Goal: Task Accomplishment & Management: Use online tool/utility

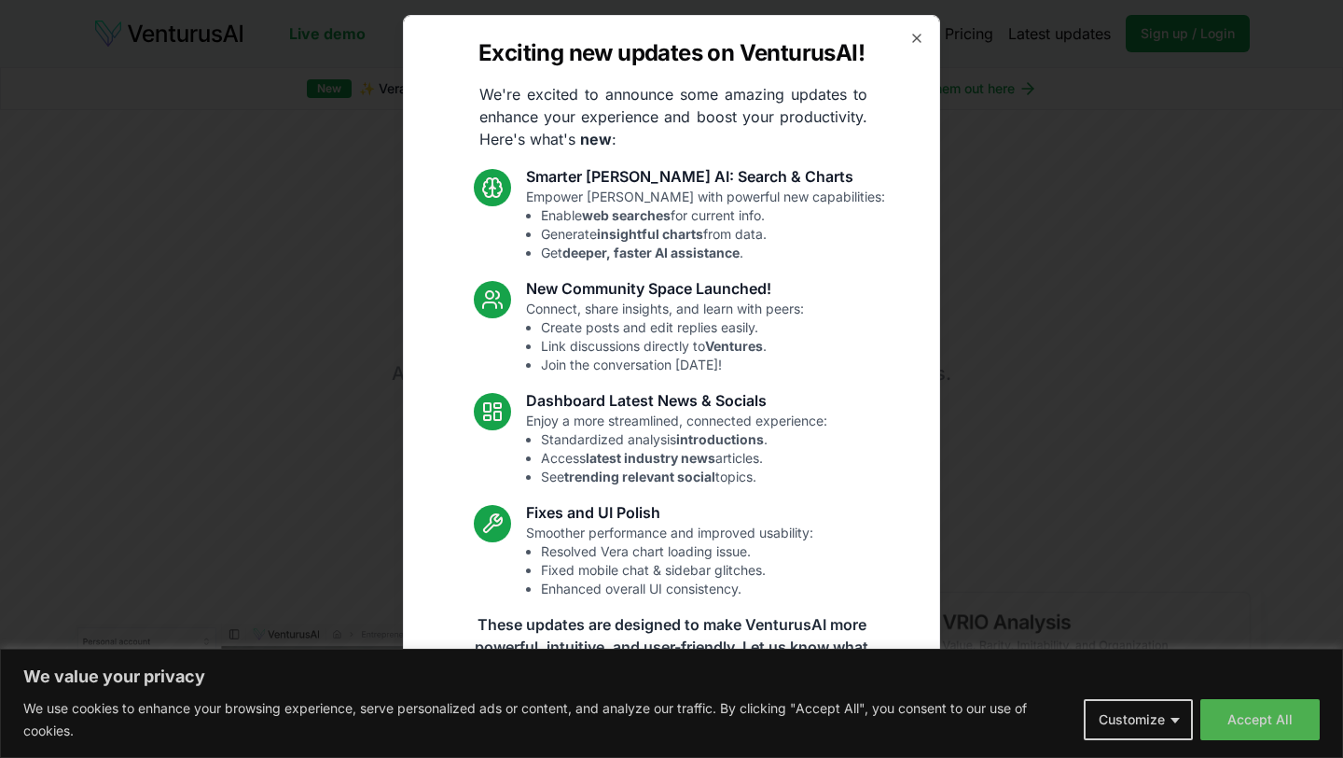
scroll to position [21, 0]
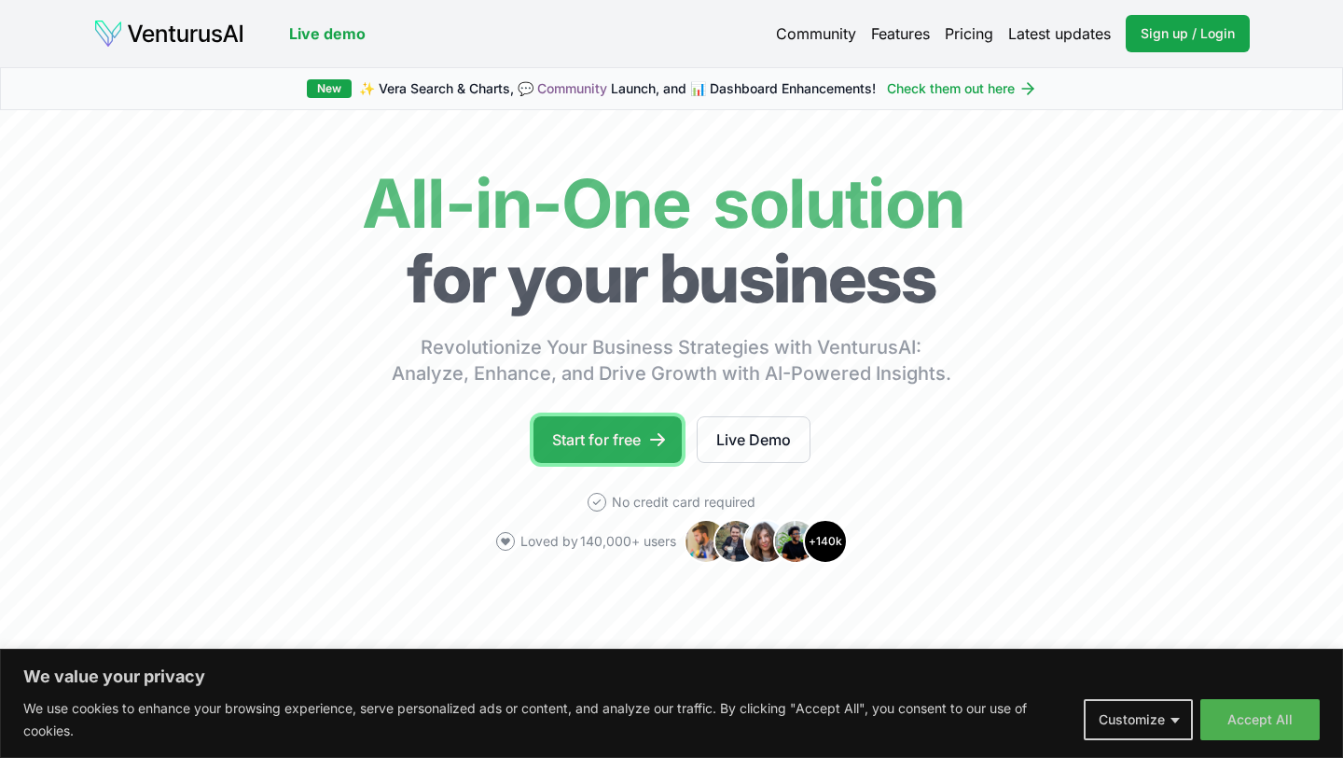
click at [640, 440] on link "Start for free" at bounding box center [608, 439] width 148 height 47
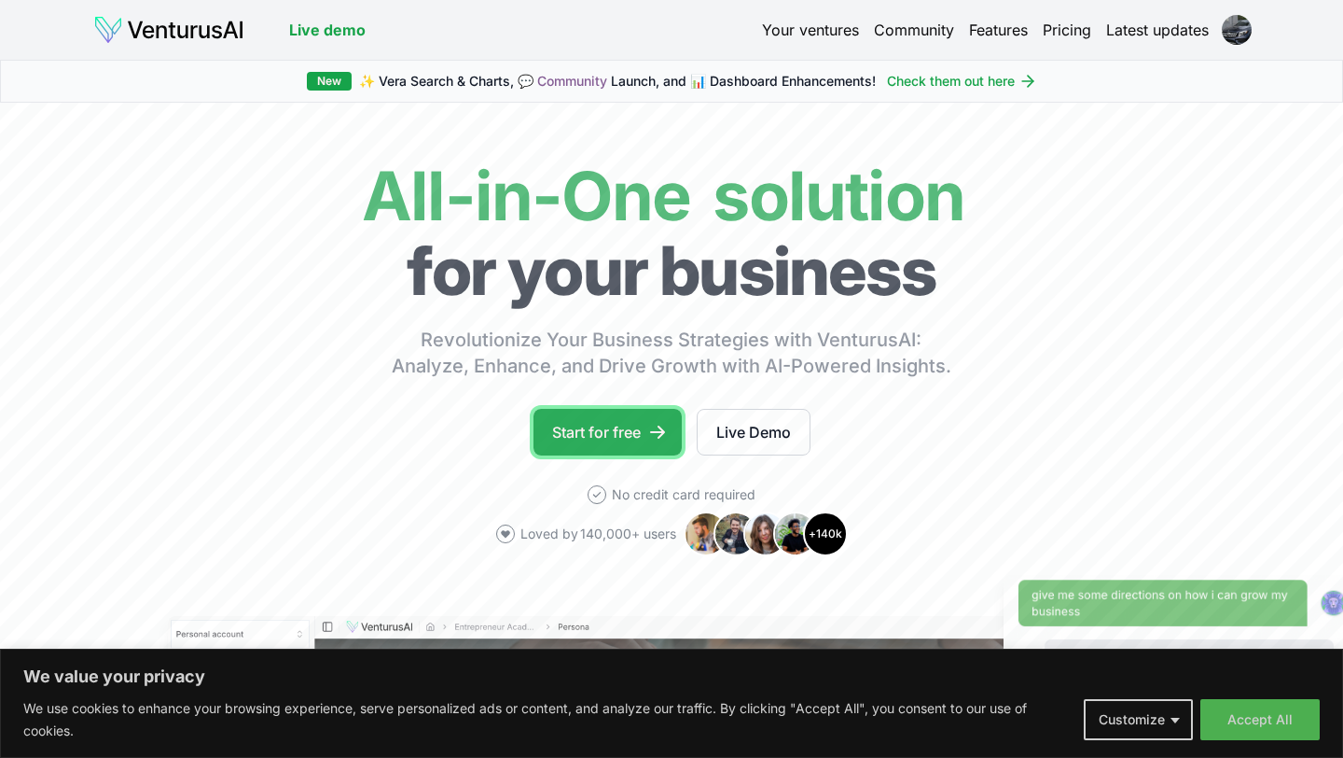
click at [667, 442] on link "Start for free" at bounding box center [608, 432] width 148 height 47
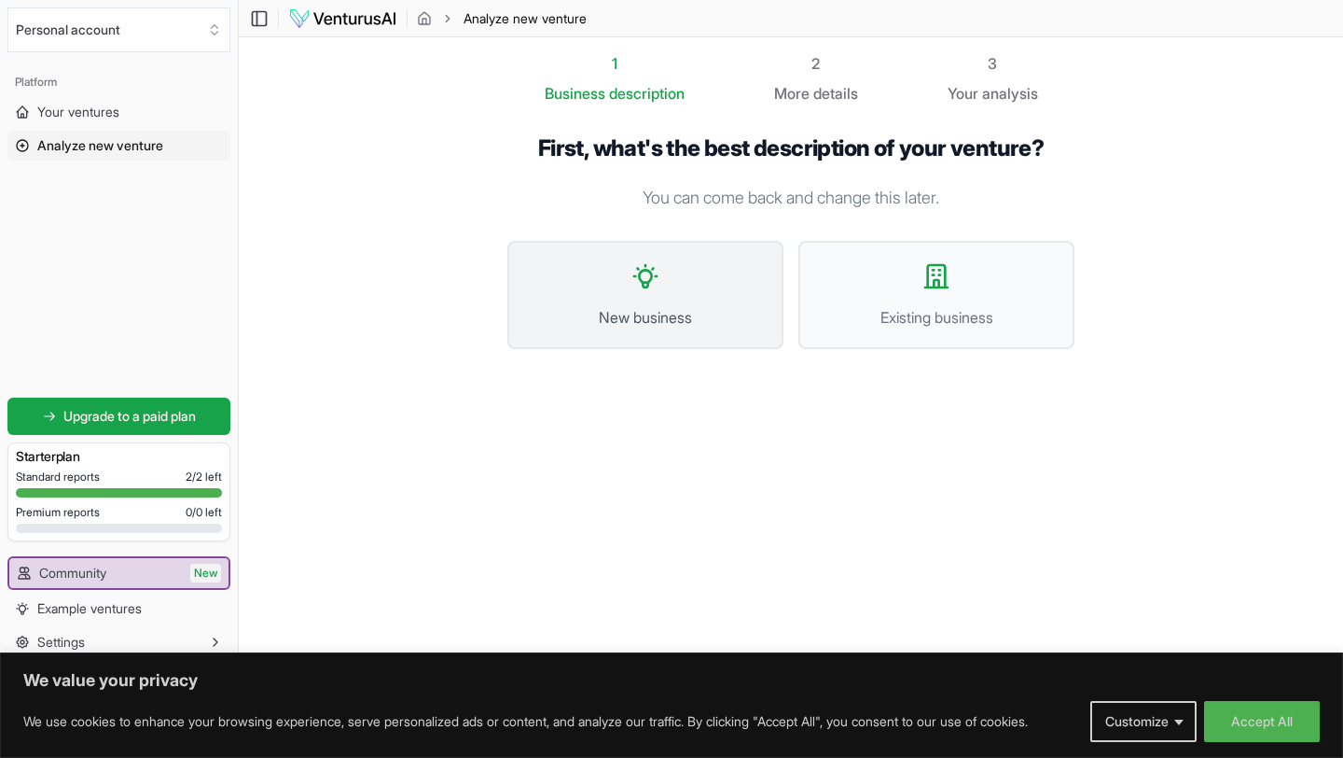
click at [577, 293] on button "New business" at bounding box center [646, 295] width 276 height 108
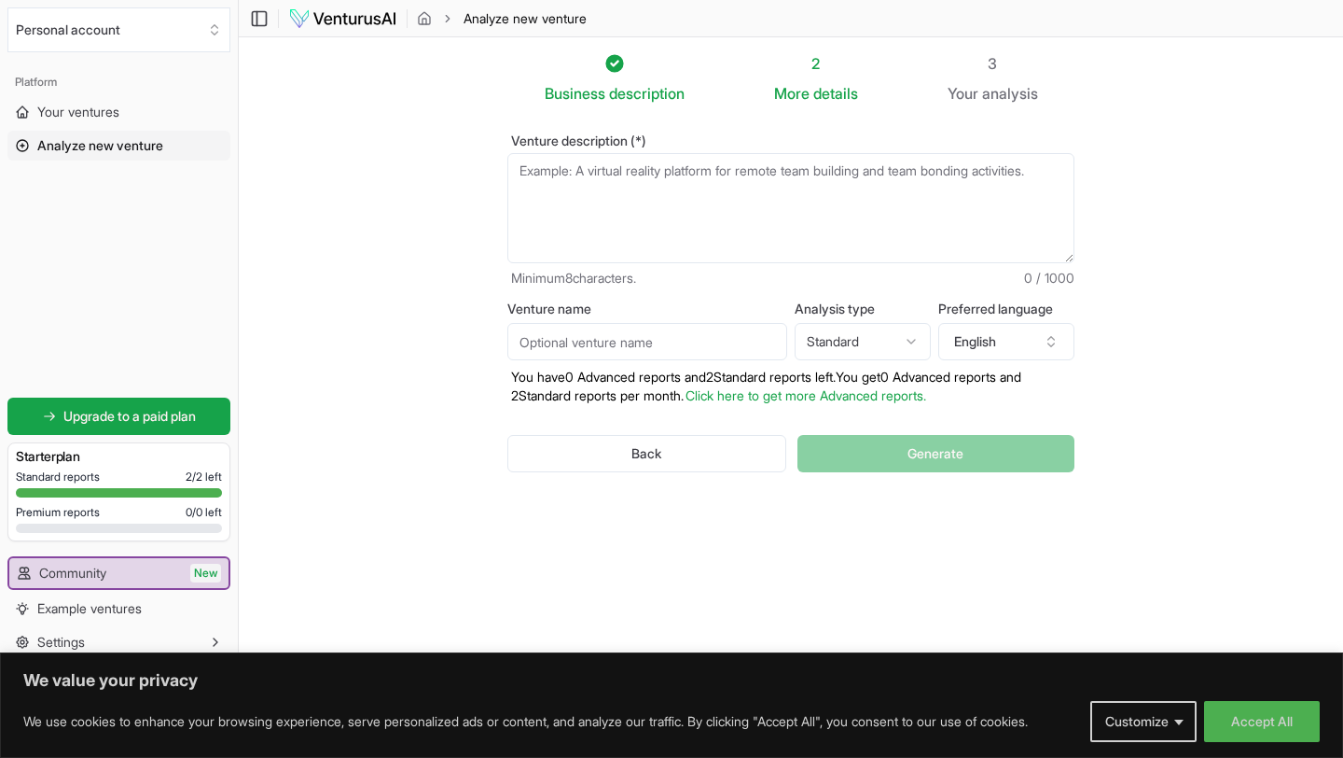
click at [644, 198] on textarea "Venture description (*)" at bounding box center [791, 208] width 567 height 110
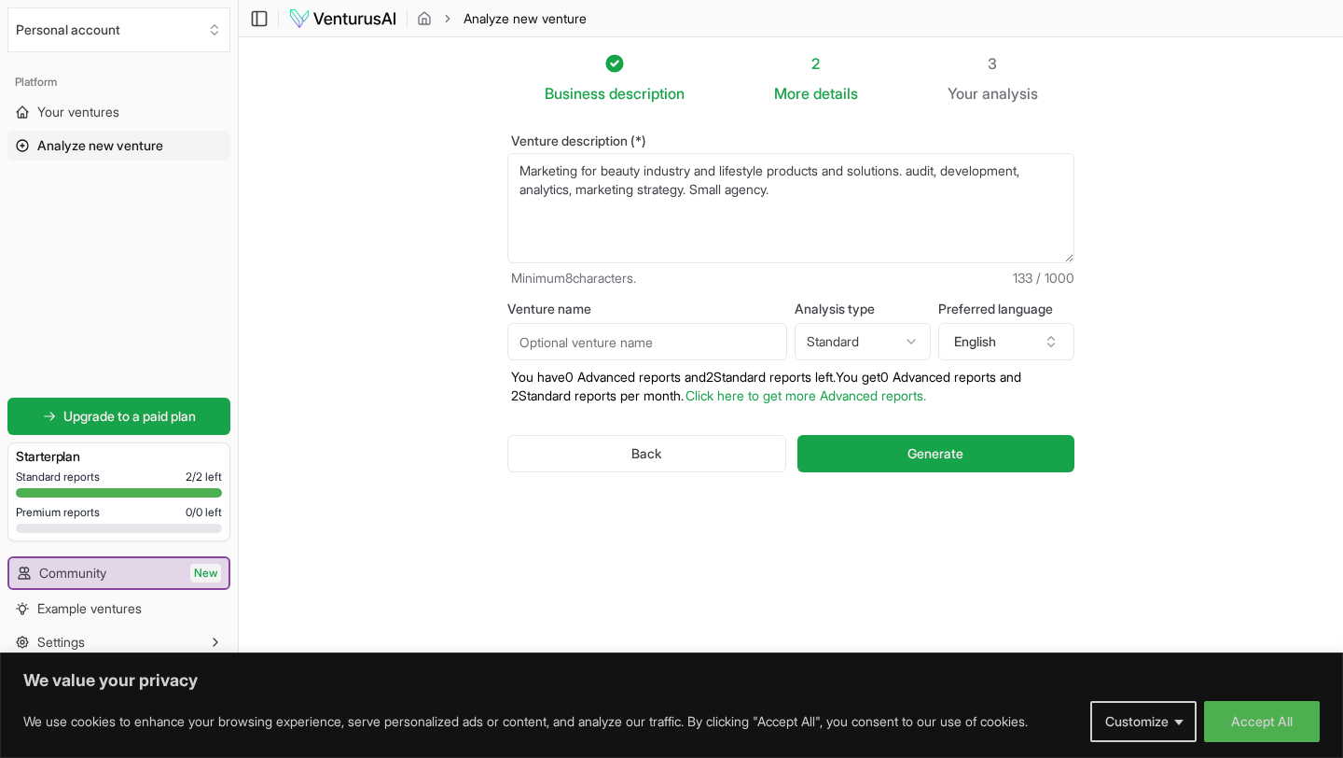
type textarea "Marketing for beauty industry and lifestyle products and solutions. audit, deve…"
click at [592, 345] on input "Venture name" at bounding box center [648, 341] width 280 height 37
click at [381, 307] on section "Business description 2 More details 3 Your analysis Venture description (*) Mar…" at bounding box center [791, 350] width 1105 height 627
click at [882, 347] on html "We value your privacy We use cookies to enhance your browsing experience, serve…" at bounding box center [671, 379] width 1343 height 758
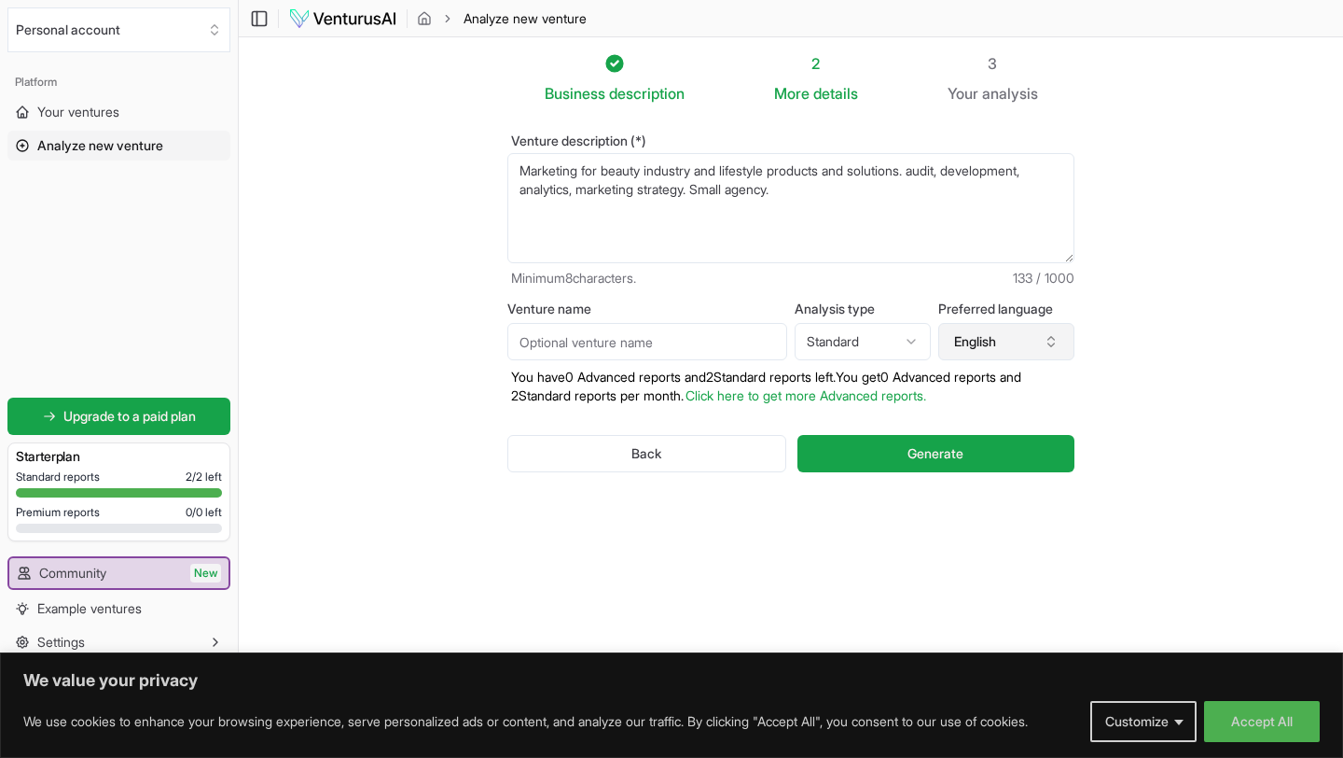
click at [1016, 338] on button "English" at bounding box center [1007, 341] width 136 height 37
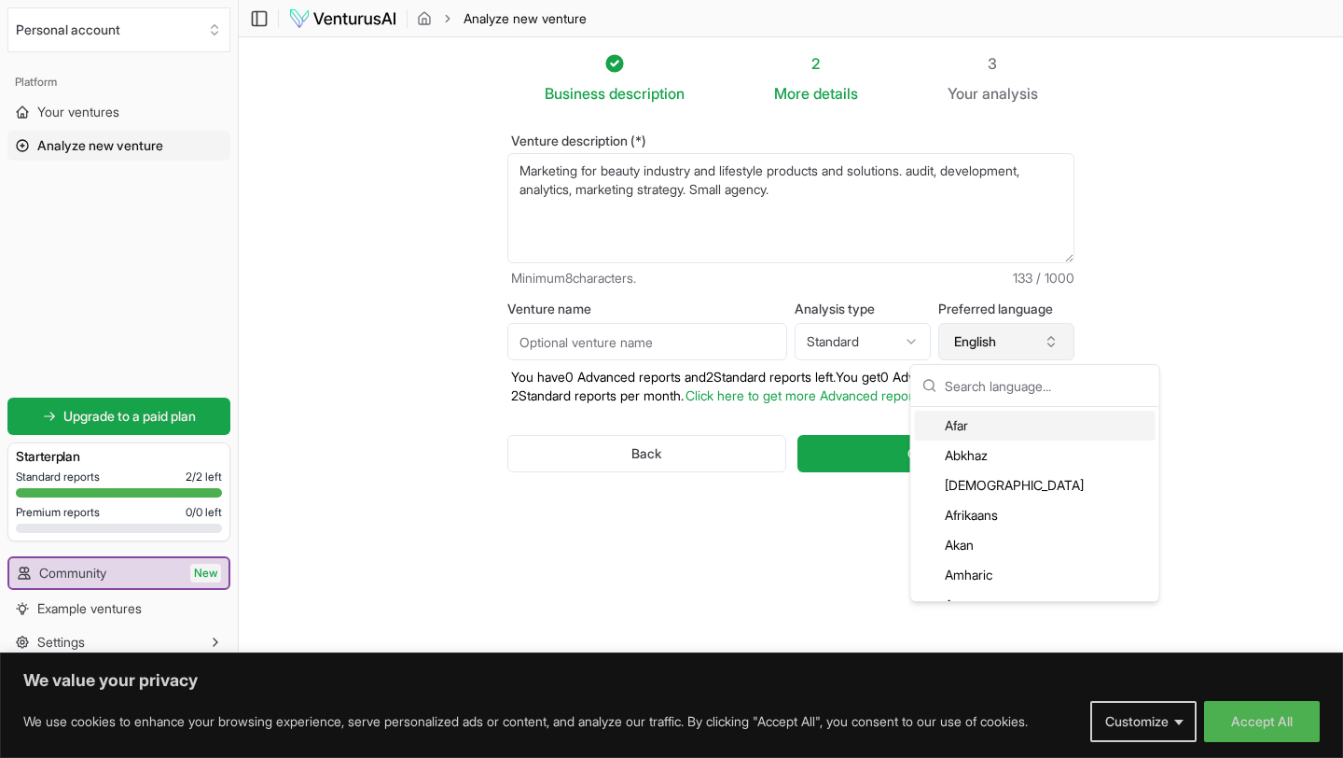
click at [1016, 338] on button "English" at bounding box center [1007, 341] width 136 height 37
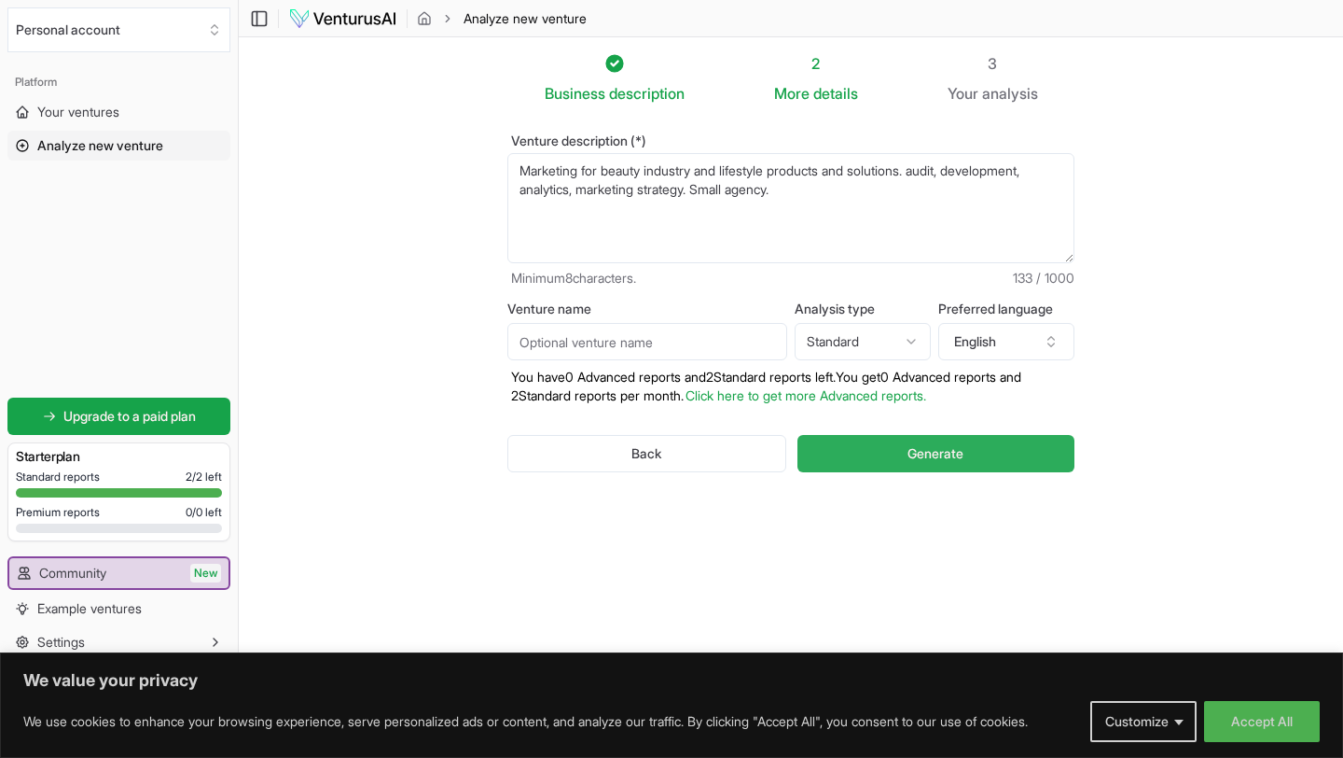
click at [955, 464] on button "Generate" at bounding box center [936, 453] width 277 height 37
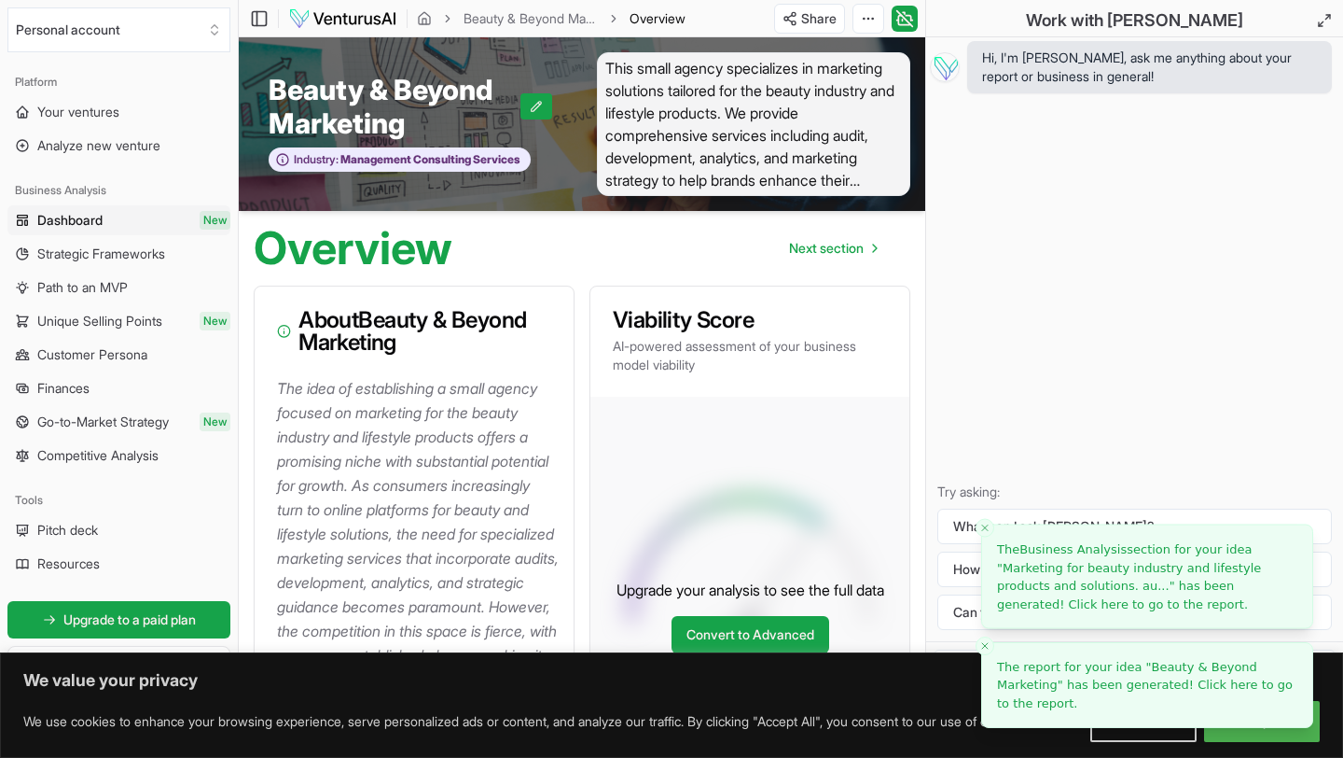
click at [984, 644] on line "Close toast" at bounding box center [985, 646] width 6 height 6
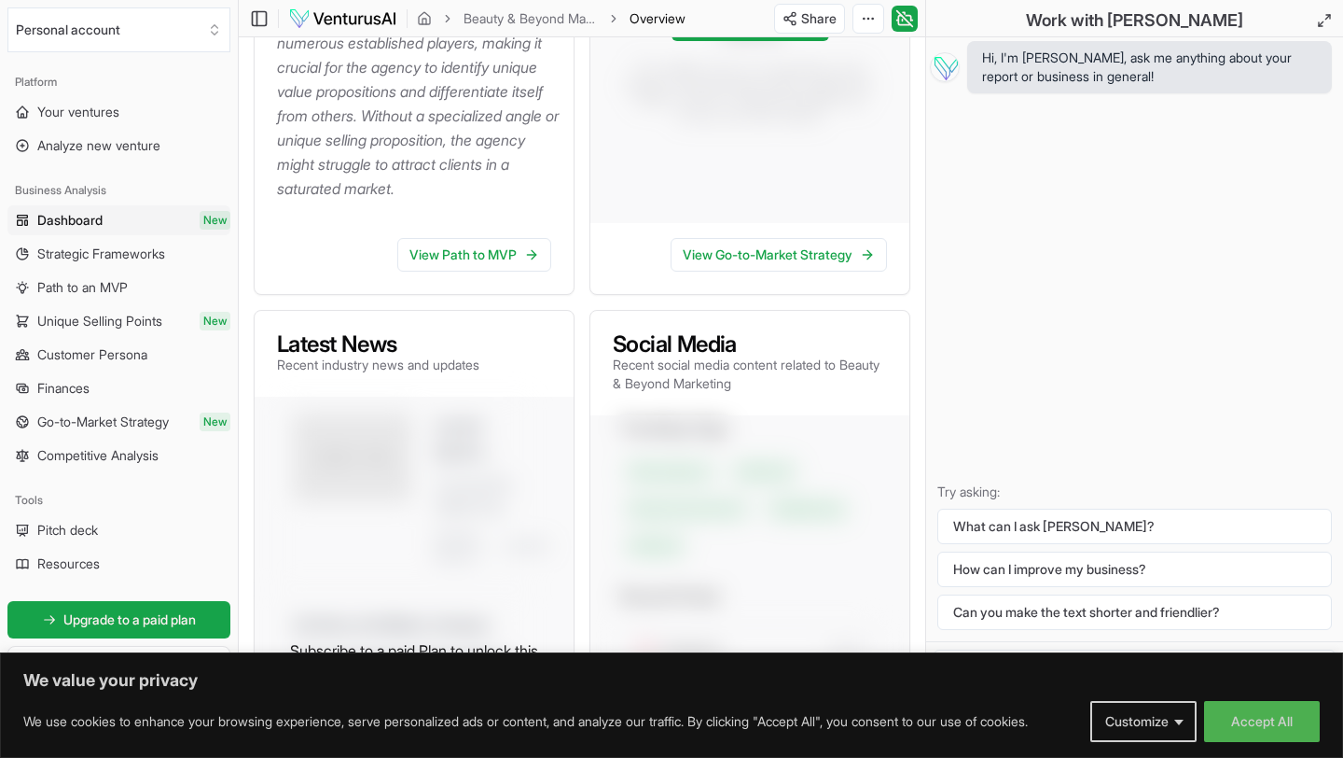
scroll to position [615, 0]
click at [489, 269] on link "View Path to MVP" at bounding box center [474, 252] width 154 height 34
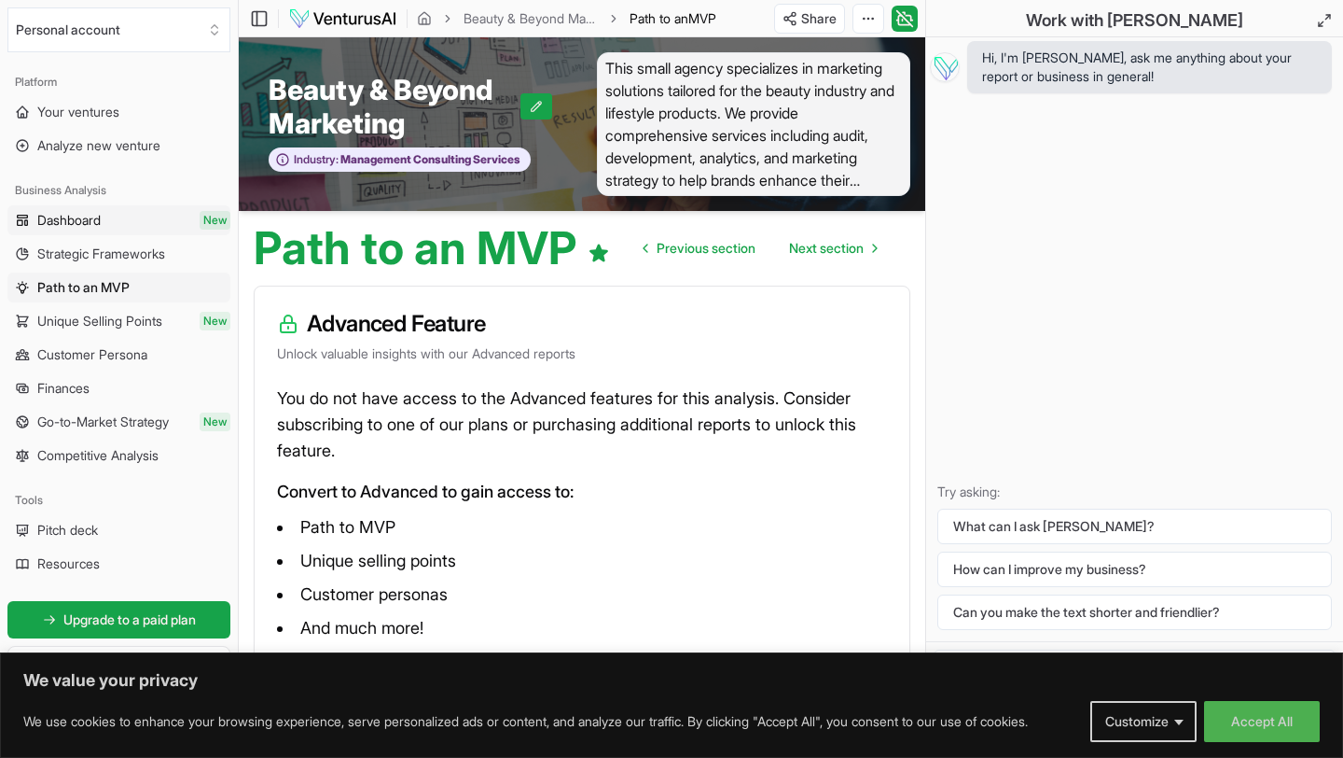
click at [121, 229] on link "Dashboard New" at bounding box center [118, 220] width 223 height 30
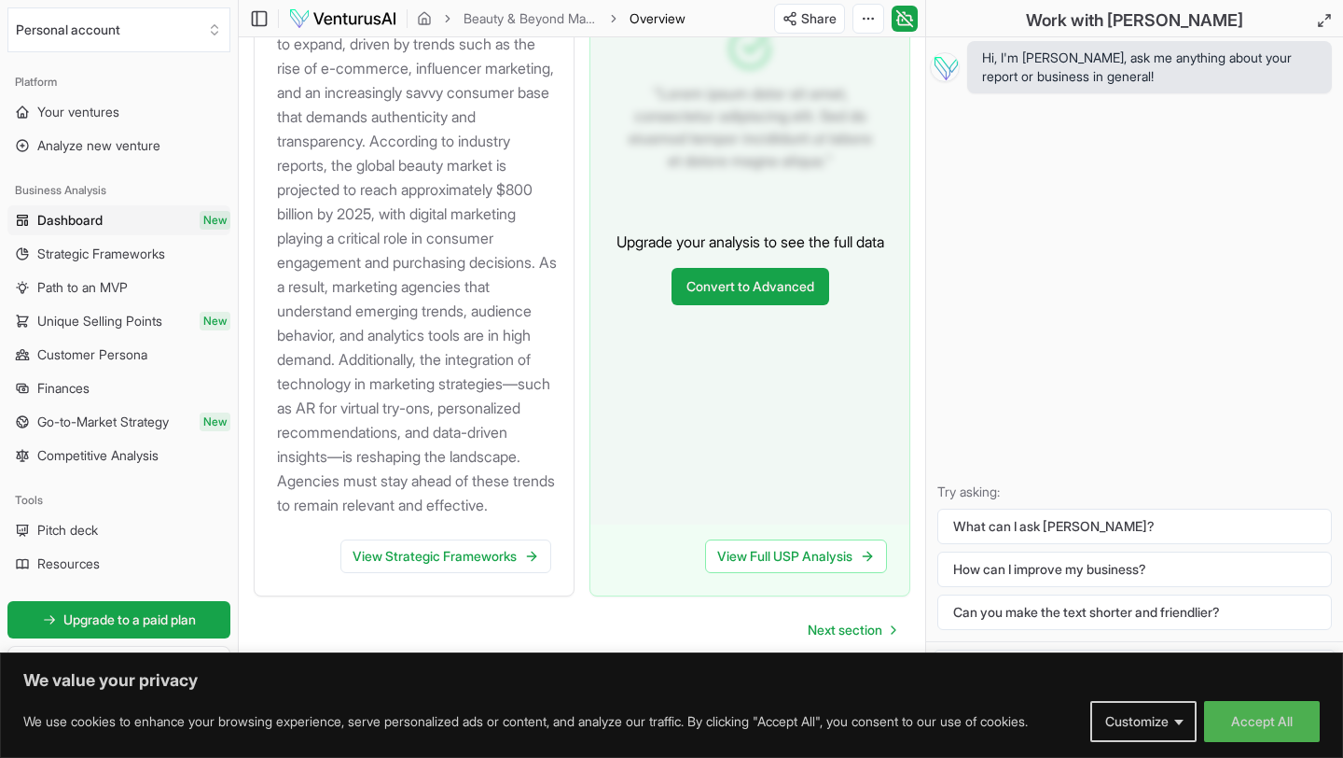
scroll to position [2209, 0]
click at [854, 634] on span "Next section" at bounding box center [845, 629] width 75 height 19
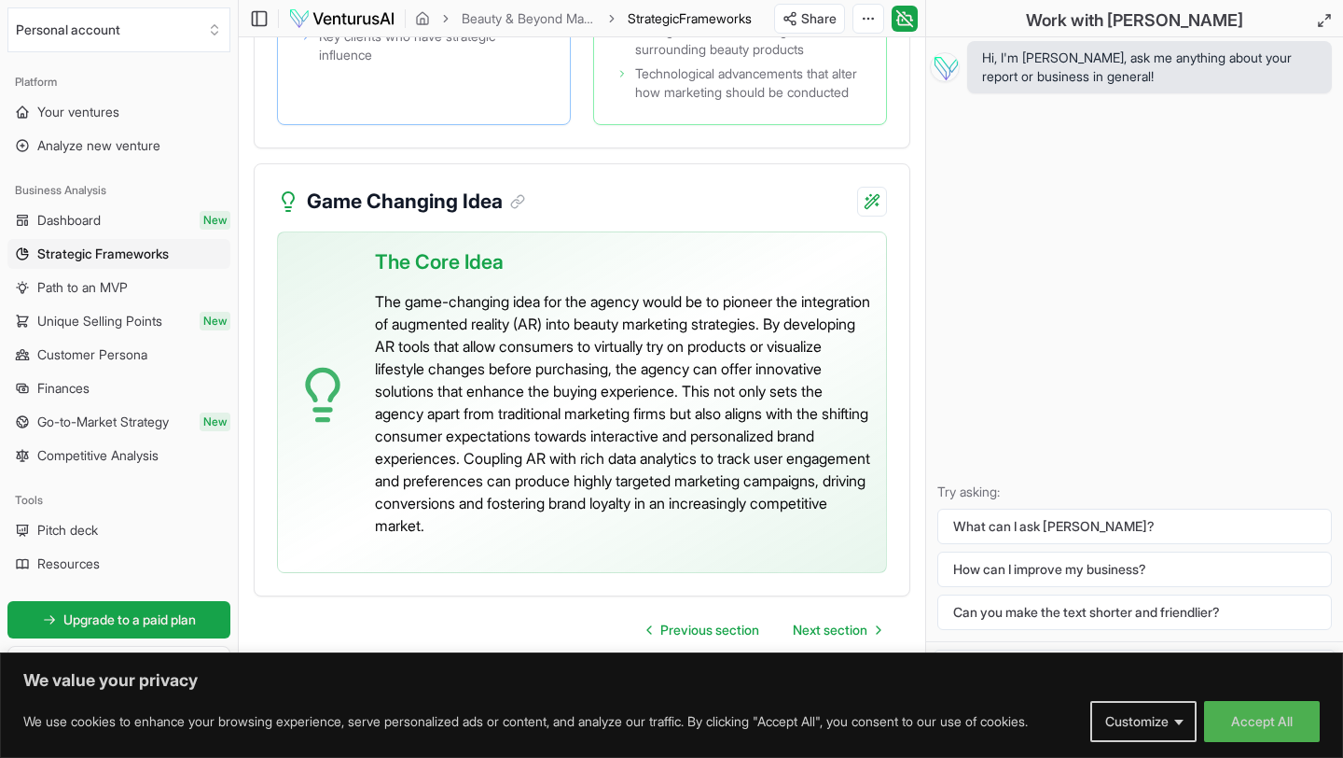
scroll to position [5416, 0]
click at [858, 633] on span "Next section" at bounding box center [830, 629] width 75 height 19
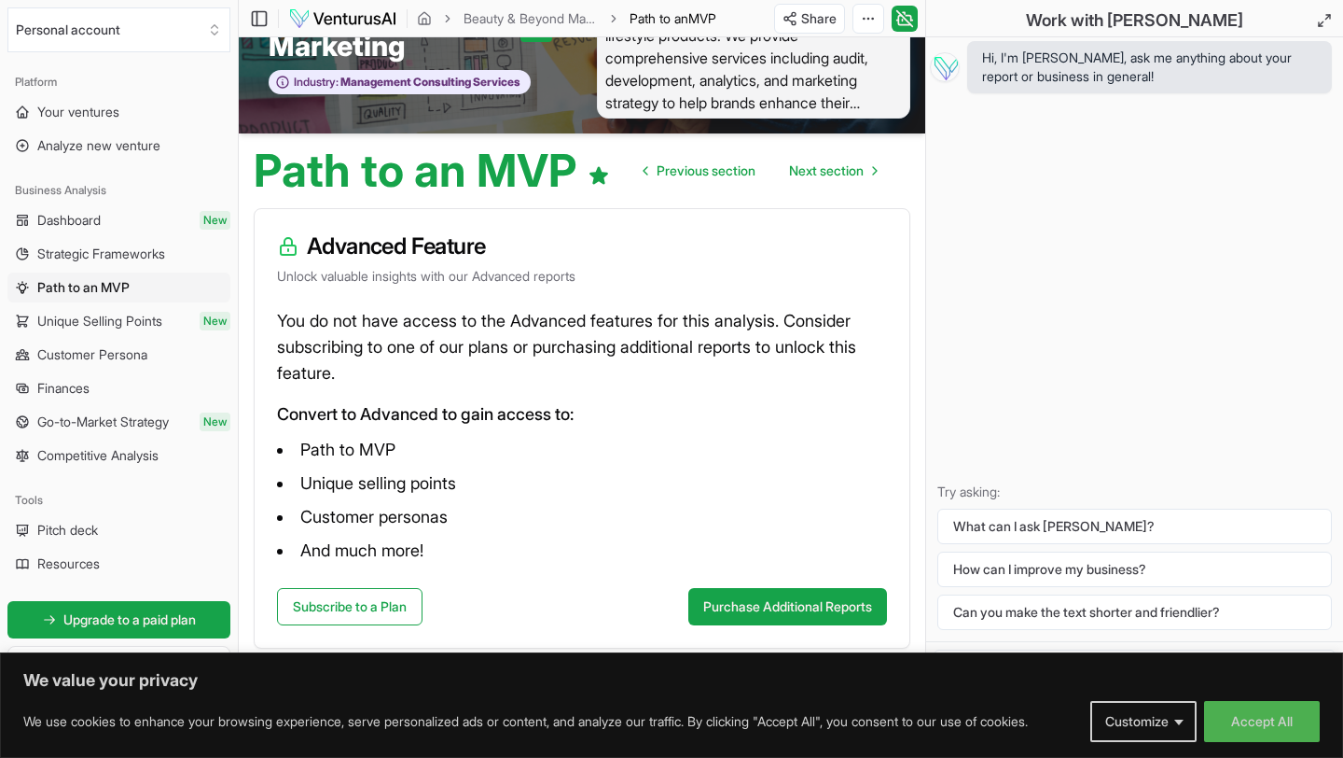
scroll to position [203, 0]
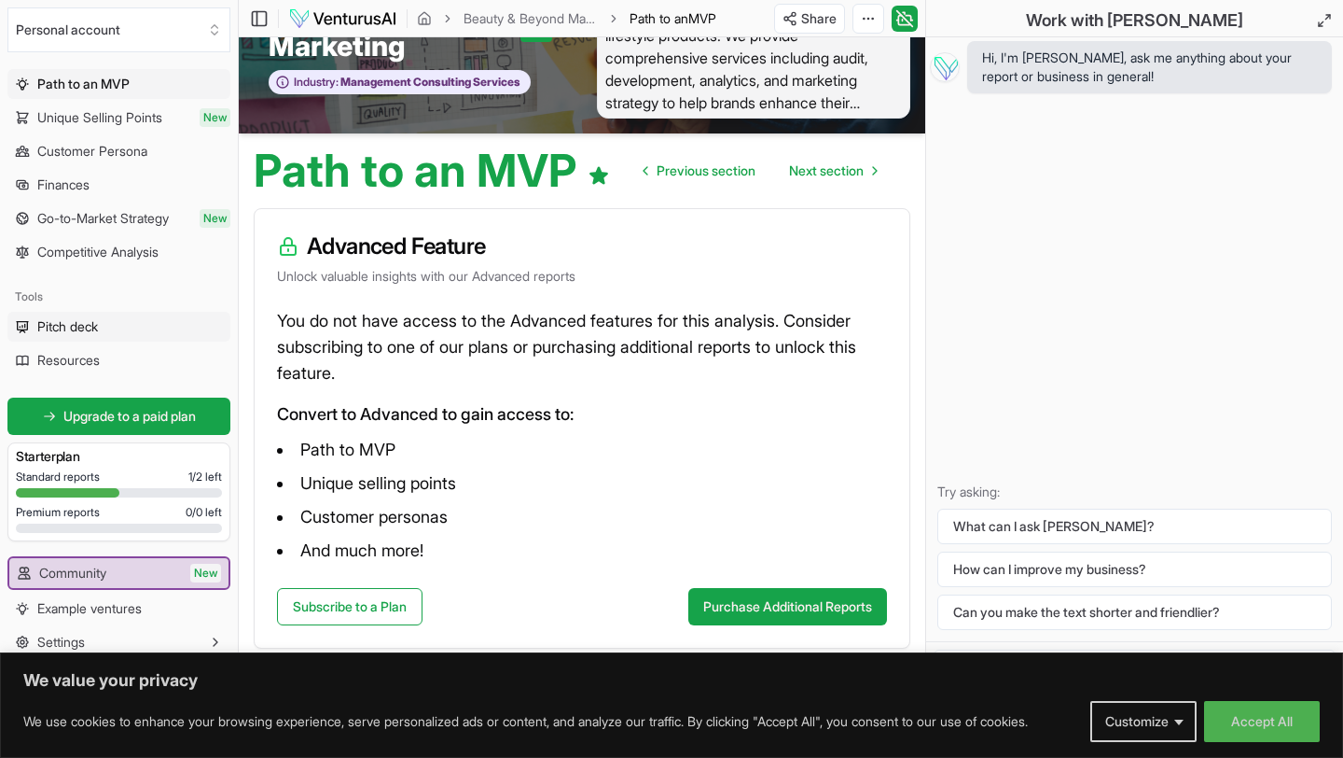
click at [67, 324] on span "Pitch deck" at bounding box center [67, 326] width 61 height 19
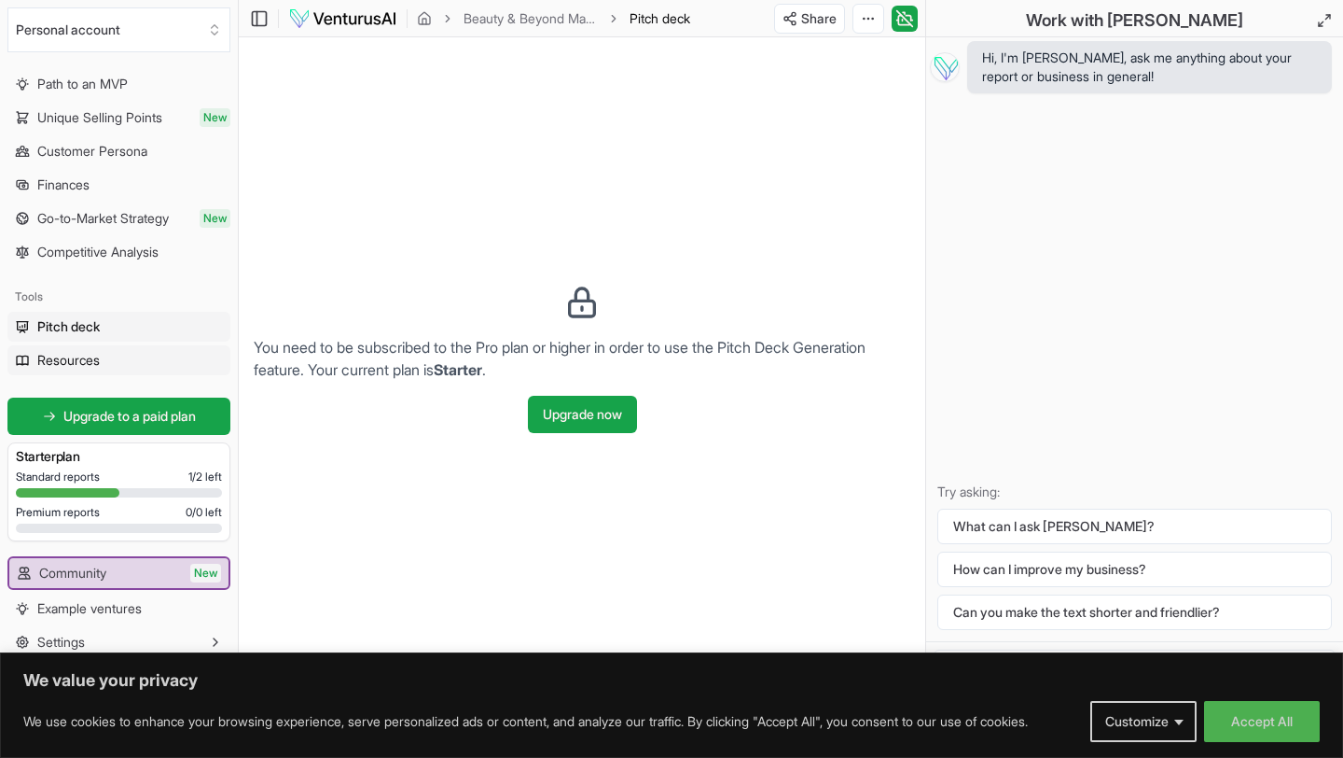
click at [94, 361] on span "Resources" at bounding box center [68, 360] width 63 height 19
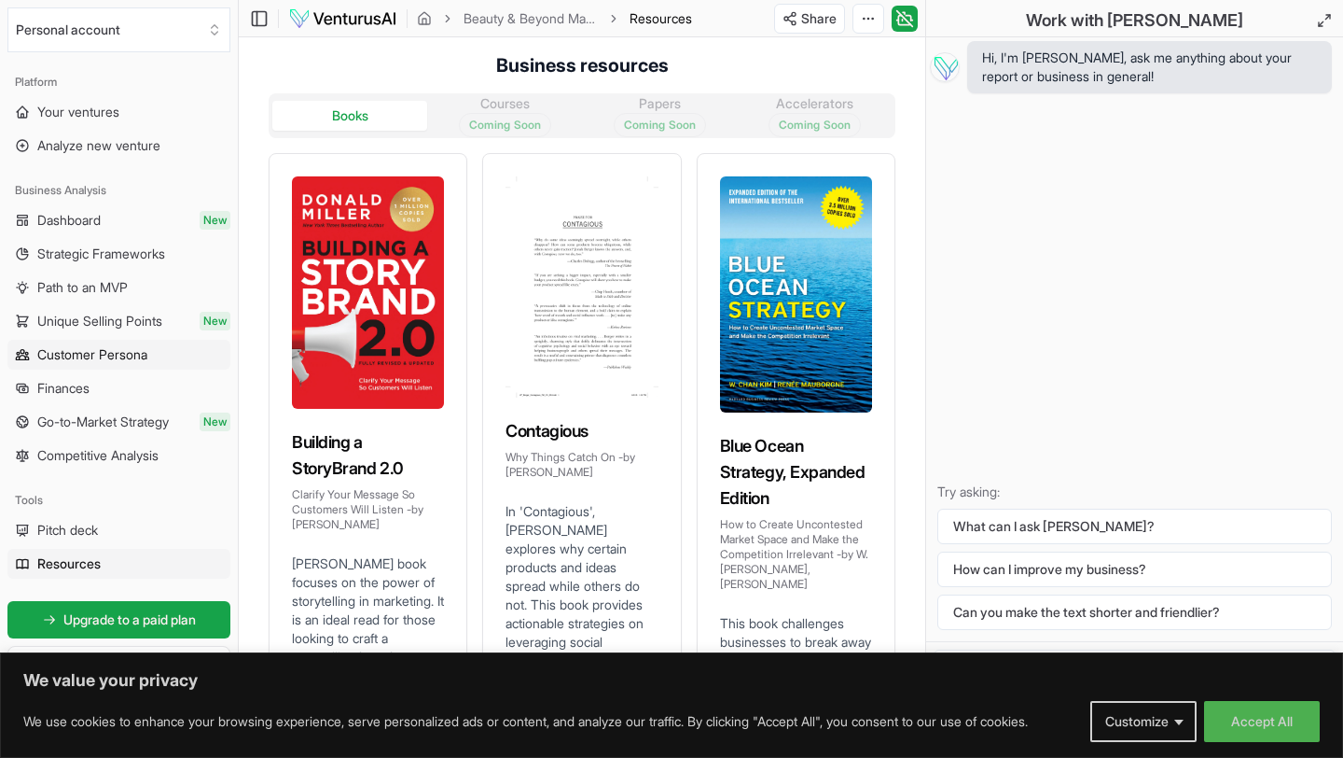
click at [75, 353] on span "Customer Persona" at bounding box center [92, 354] width 110 height 19
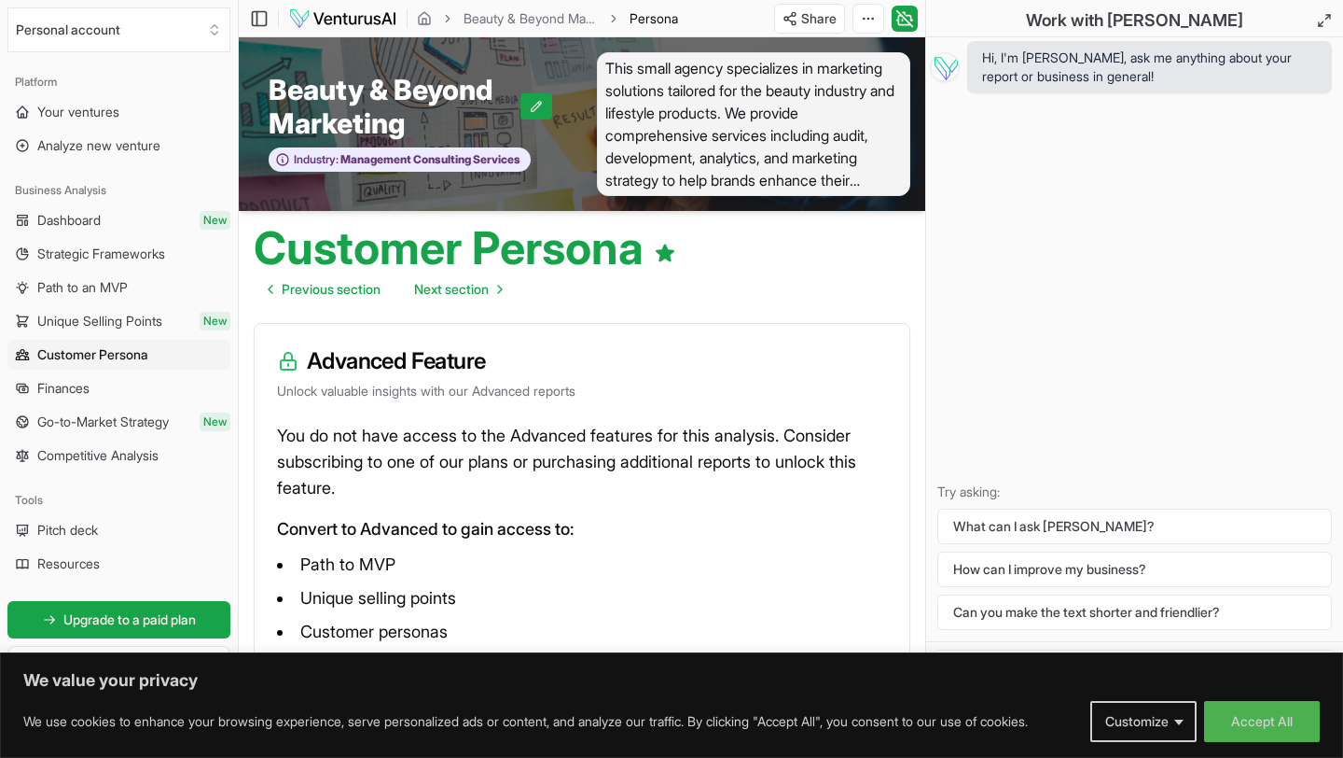
scroll to position [115, 0]
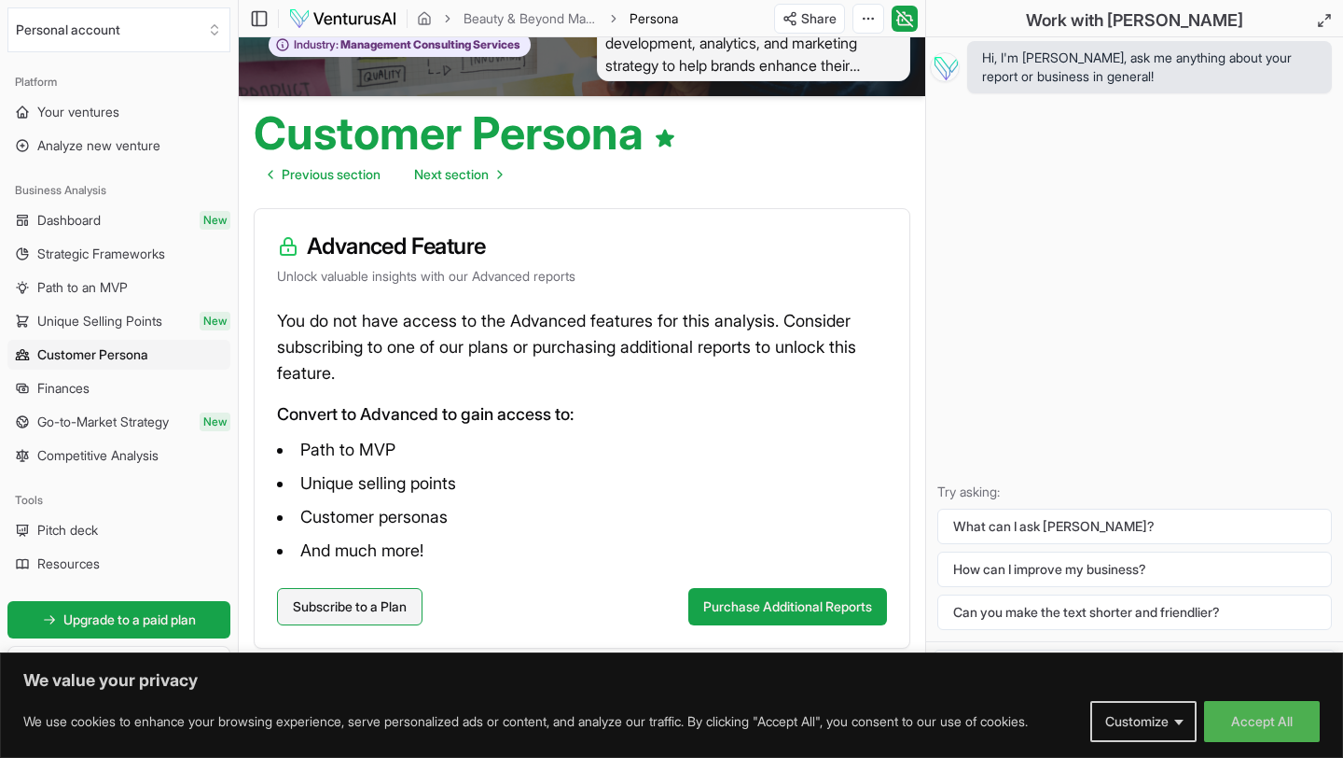
click at [390, 606] on link "Subscribe to a Plan" at bounding box center [350, 606] width 146 height 37
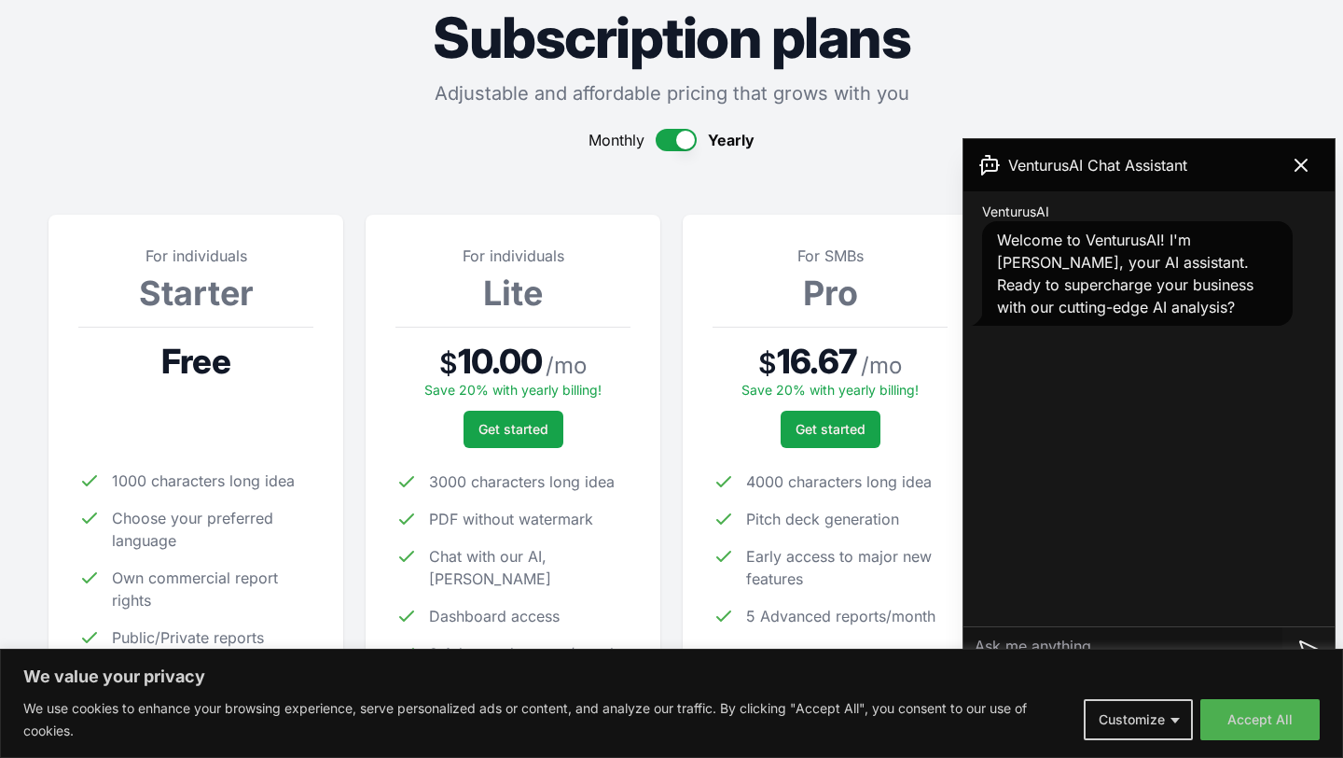
scroll to position [206, 0]
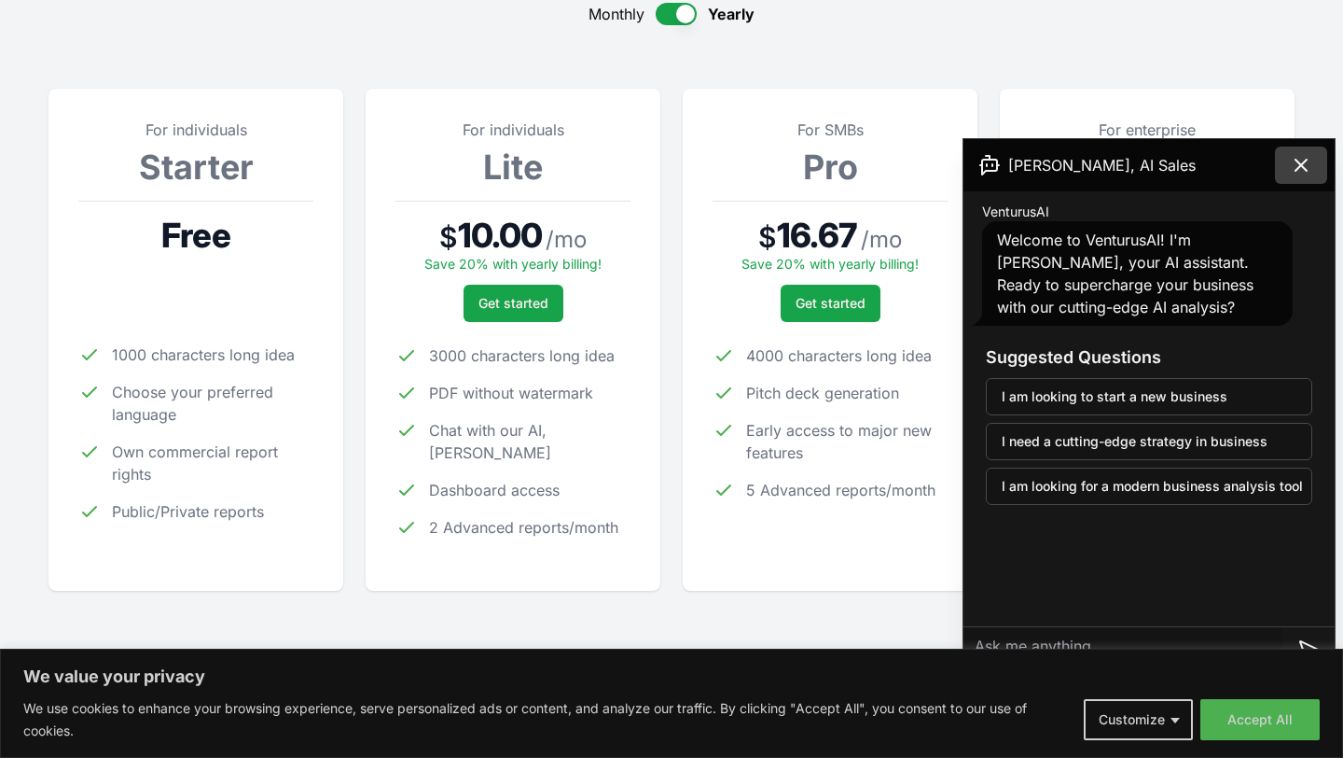
click at [1306, 162] on icon at bounding box center [1301, 165] width 22 height 22
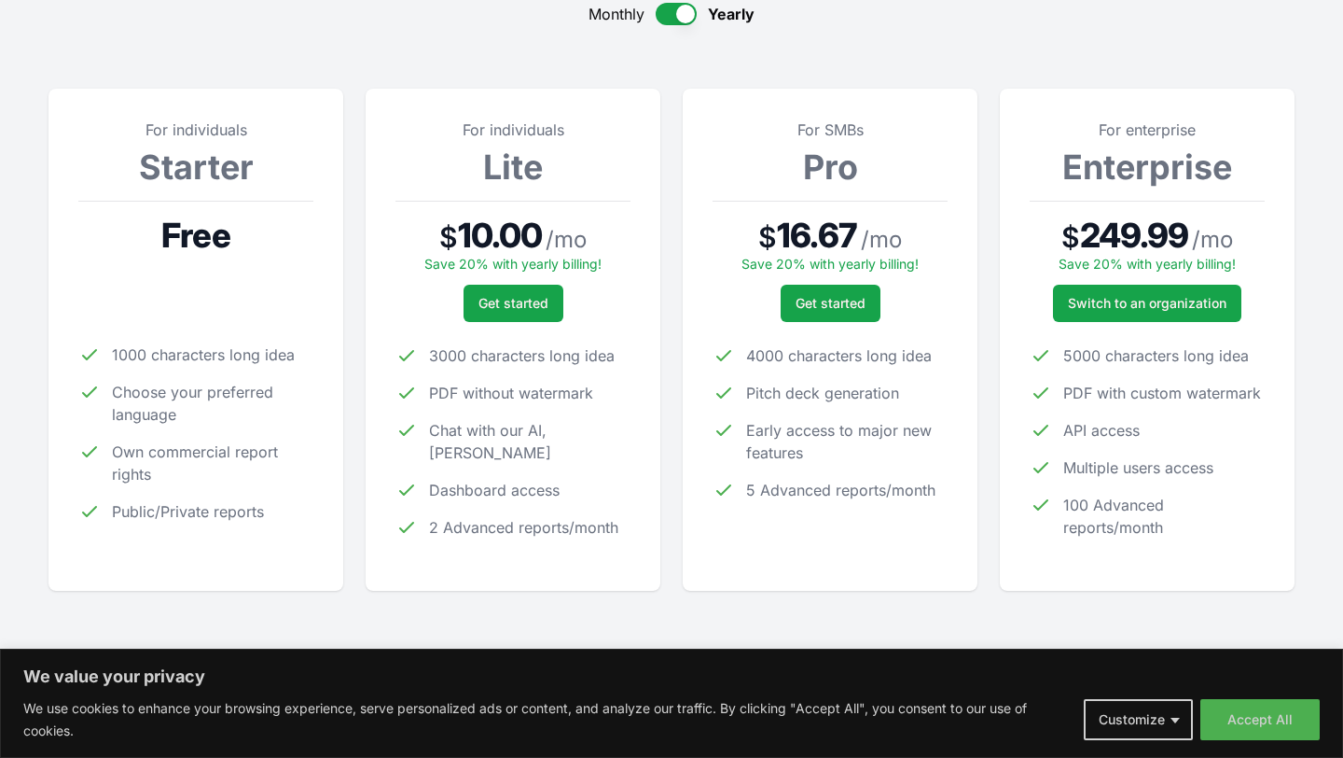
scroll to position [0, 0]
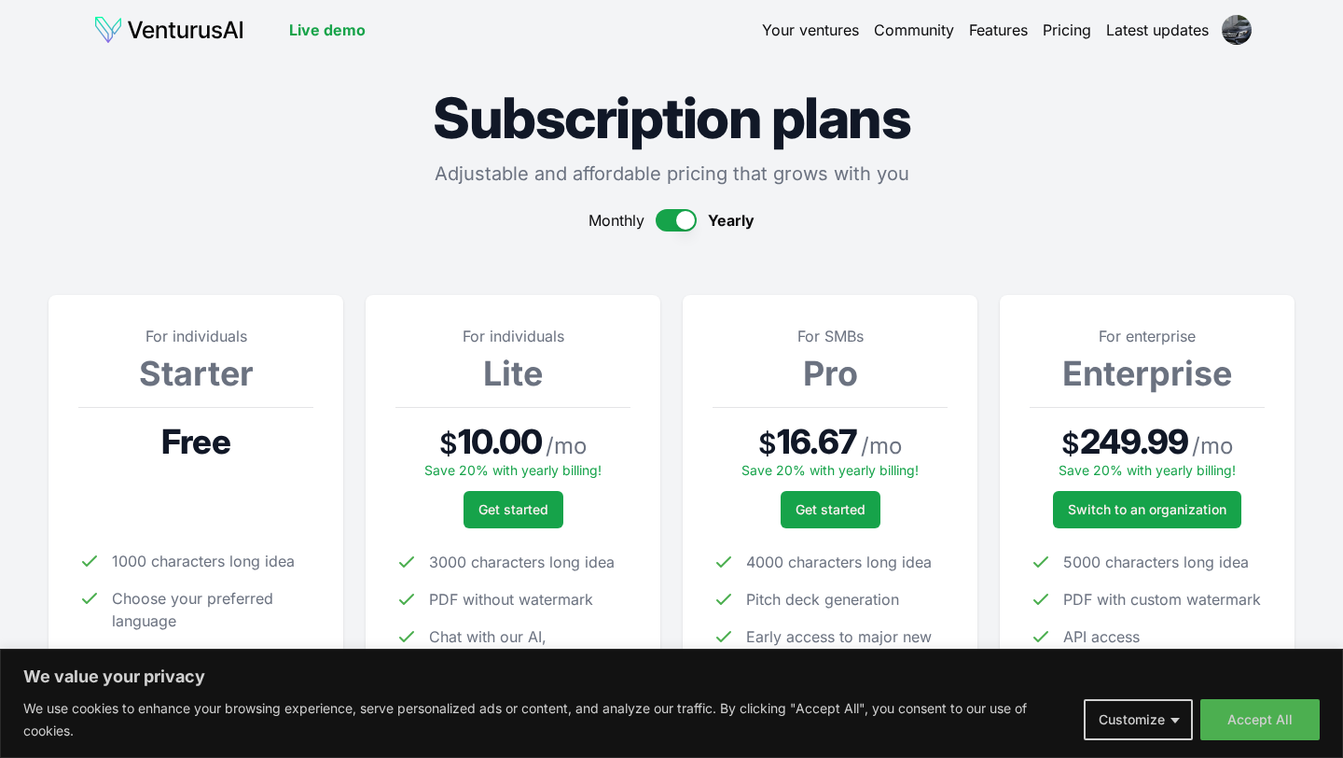
click at [202, 21] on img at bounding box center [168, 30] width 151 height 30
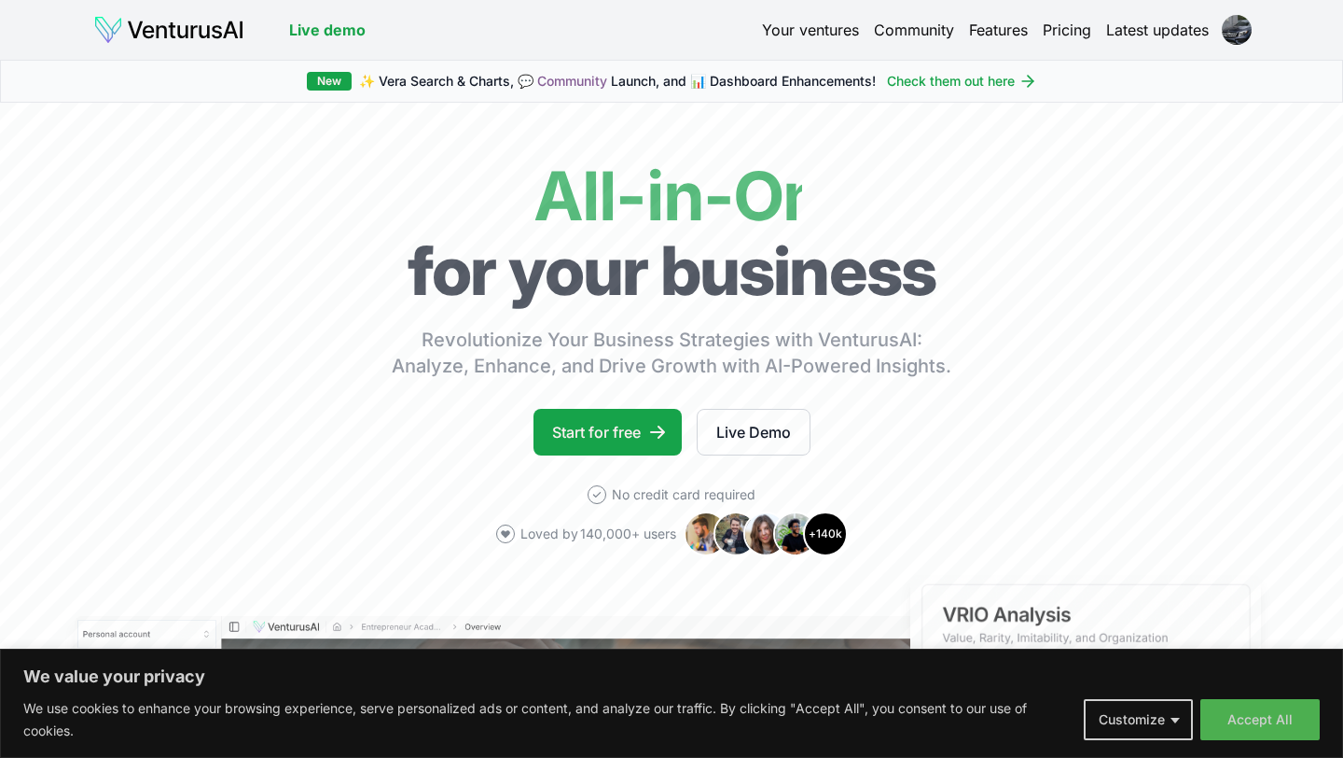
click at [828, 20] on link "Your ventures" at bounding box center [810, 30] width 97 height 22
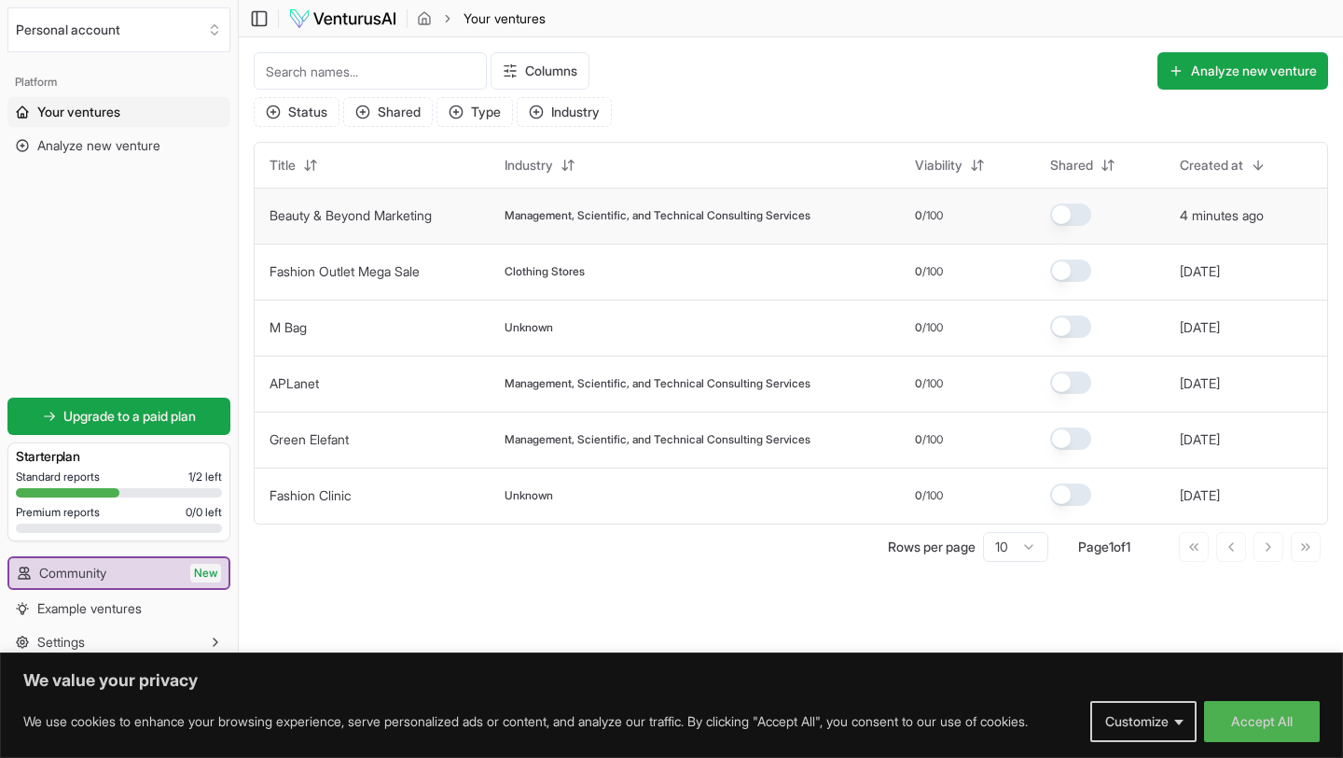
click at [409, 210] on link "Beauty & Beyond Marketing" at bounding box center [351, 215] width 162 height 16
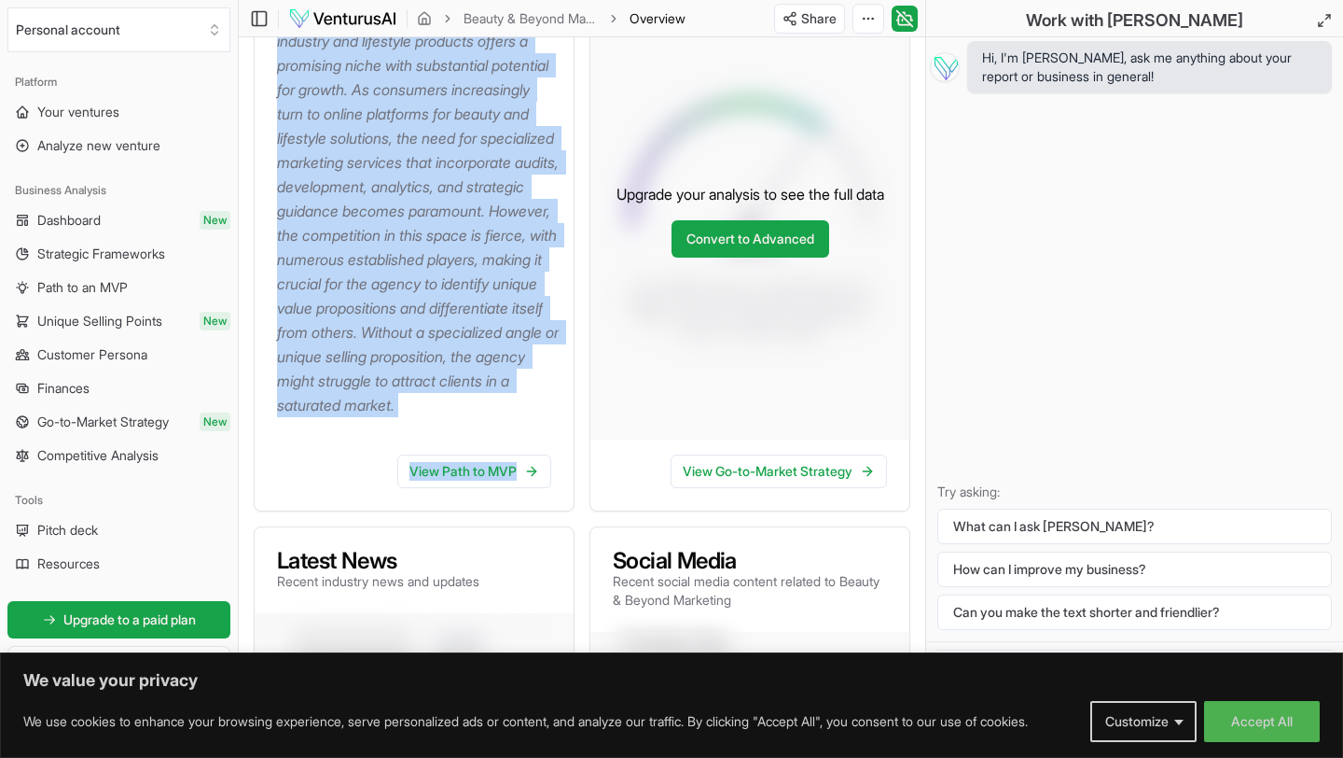
scroll to position [428, 0]
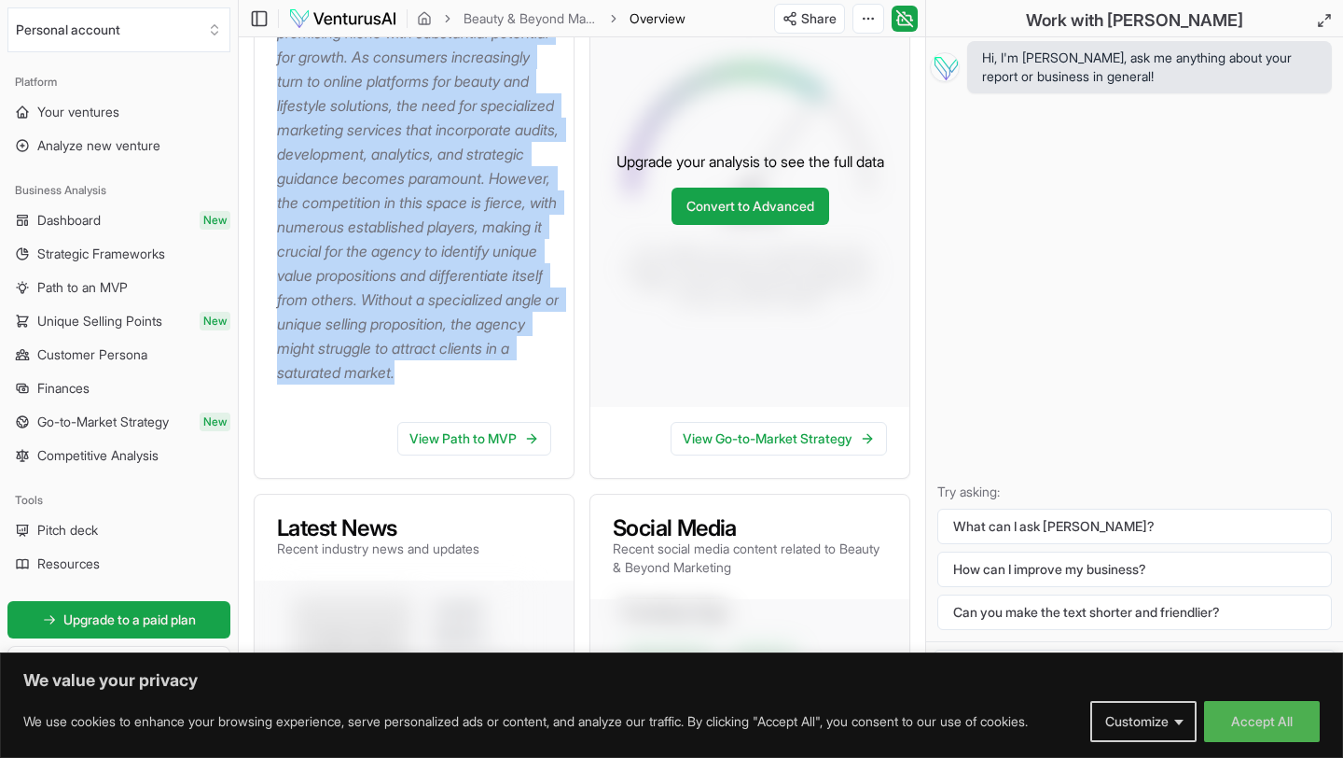
drag, startPoint x: 284, startPoint y: 56, endPoint x: 552, endPoint y: 414, distance: 447.8
click at [552, 414] on div "About Beauty & Beyond Marketing The idea of establishing a small agency focused…" at bounding box center [414, 167] width 321 height 621
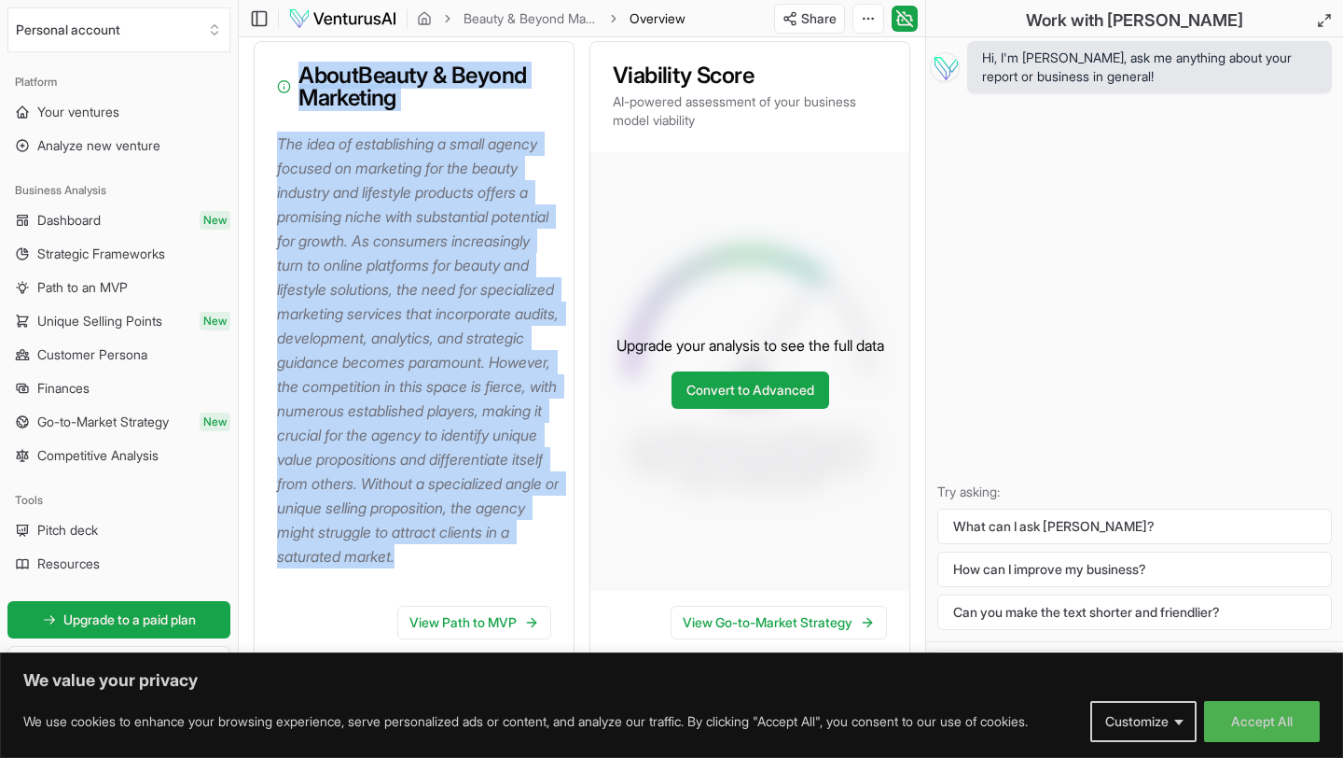
scroll to position [218, 0]
